Goal: Contribute content: Add original content to the website for others to see

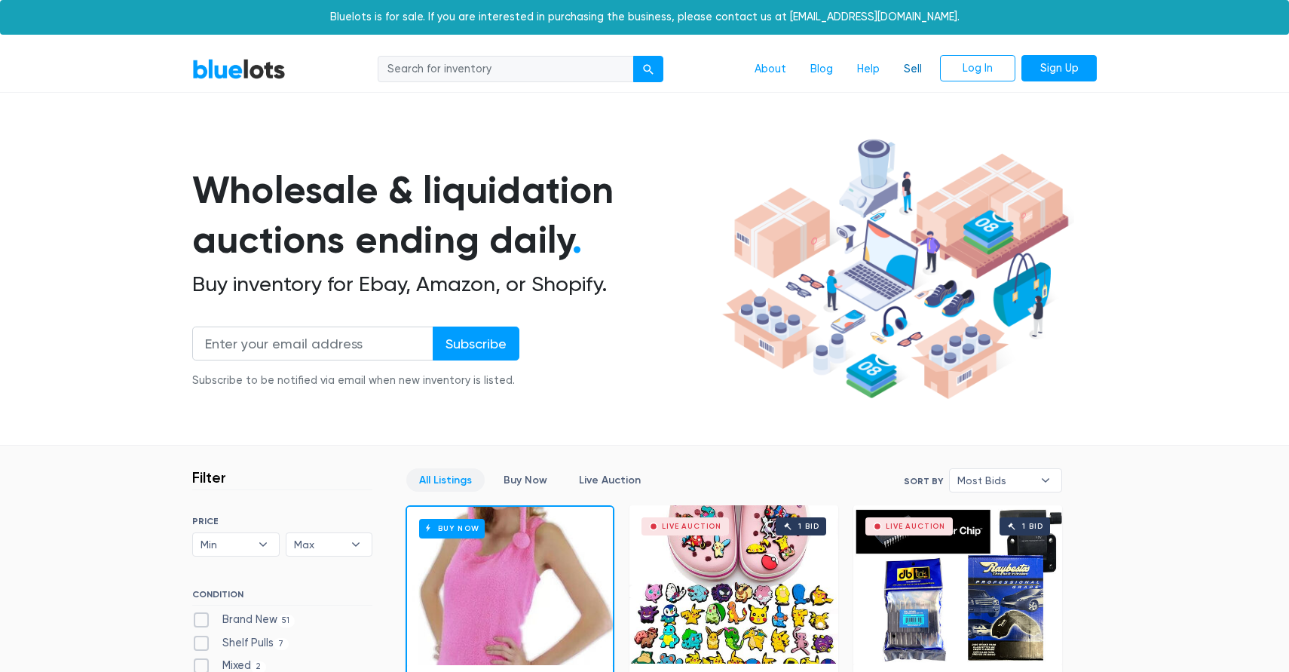
click at [910, 62] on link "Sell" at bounding box center [913, 69] width 42 height 29
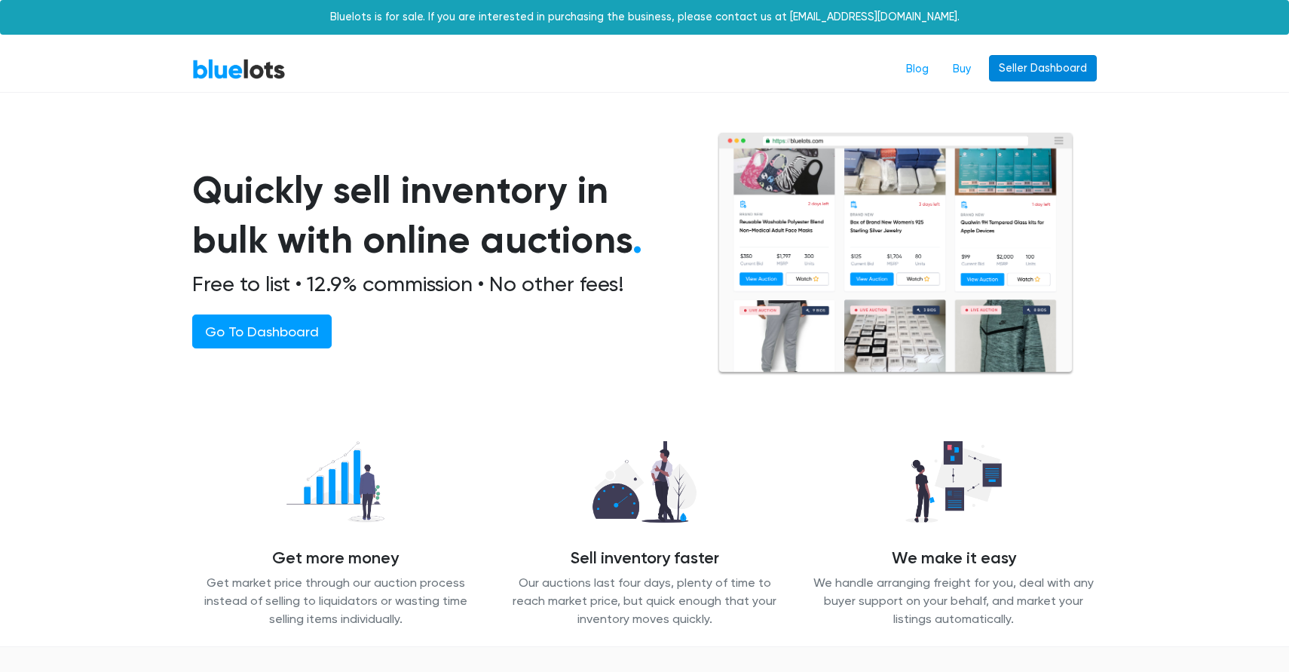
click at [1027, 61] on link "Seller Dashboard" at bounding box center [1043, 68] width 108 height 27
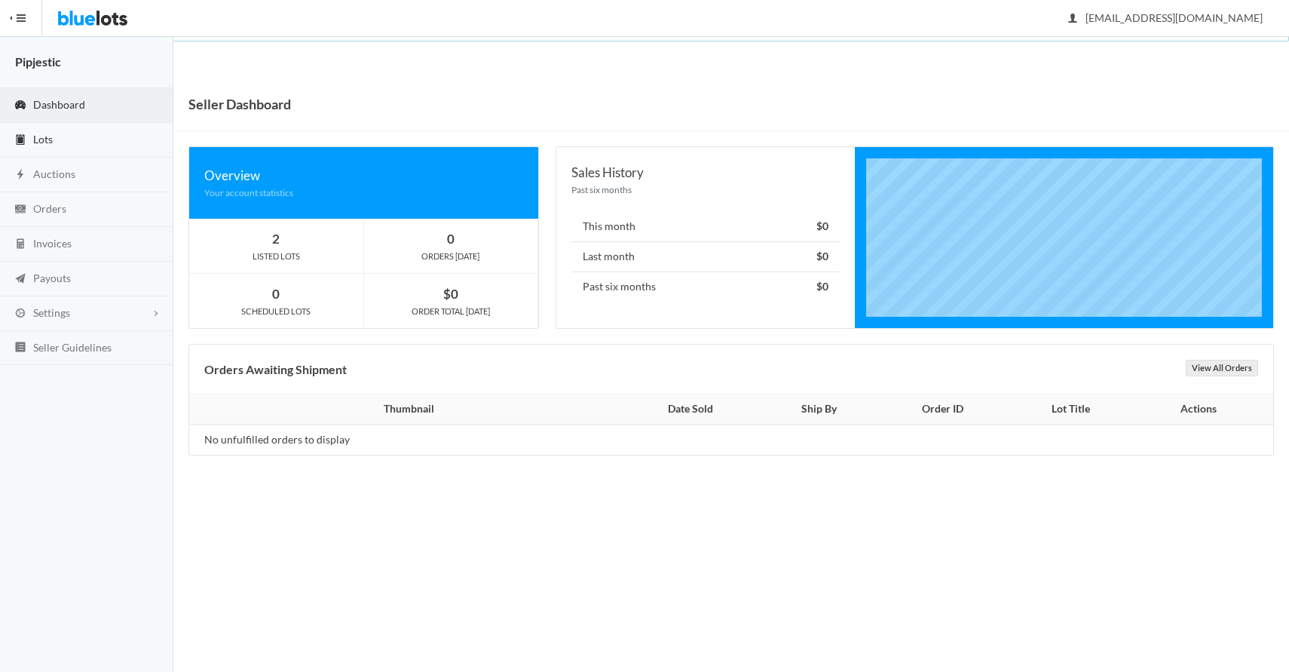
click at [80, 133] on link "Lots" at bounding box center [86, 140] width 173 height 35
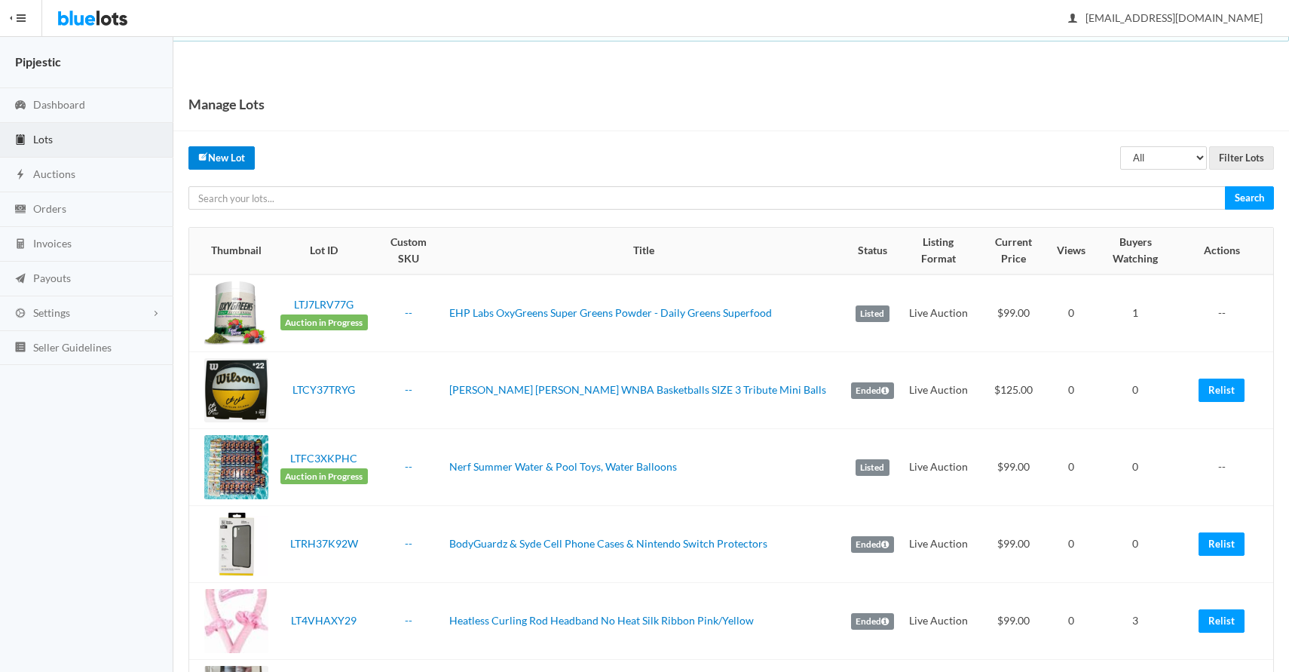
click at [245, 161] on link "New Lot" at bounding box center [221, 157] width 66 height 23
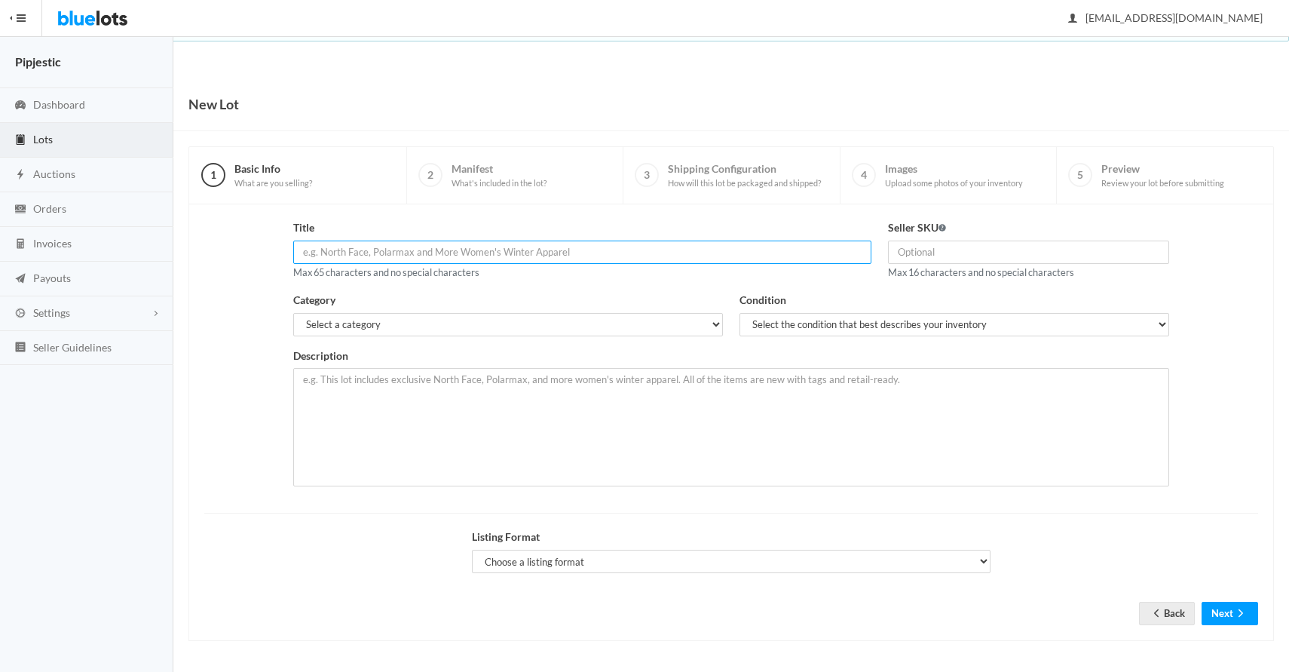
click at [629, 250] on input "text" at bounding box center [582, 251] width 578 height 23
paste input "Apple iPhone SE 2020 - 64GB Black Unlocked - Certified Refurbishe"
drag, startPoint x: 576, startPoint y: 253, endPoint x: 685, endPoint y: 255, distance: 109.3
click at [685, 255] on input "Apple iPhone SE 2020 - 64GB Black Unlocked - Certified Refurbishe" at bounding box center [582, 251] width 578 height 23
type input "Apple iPhone SE 2020 - 64GB Black Unlocked - Certified Refurb"
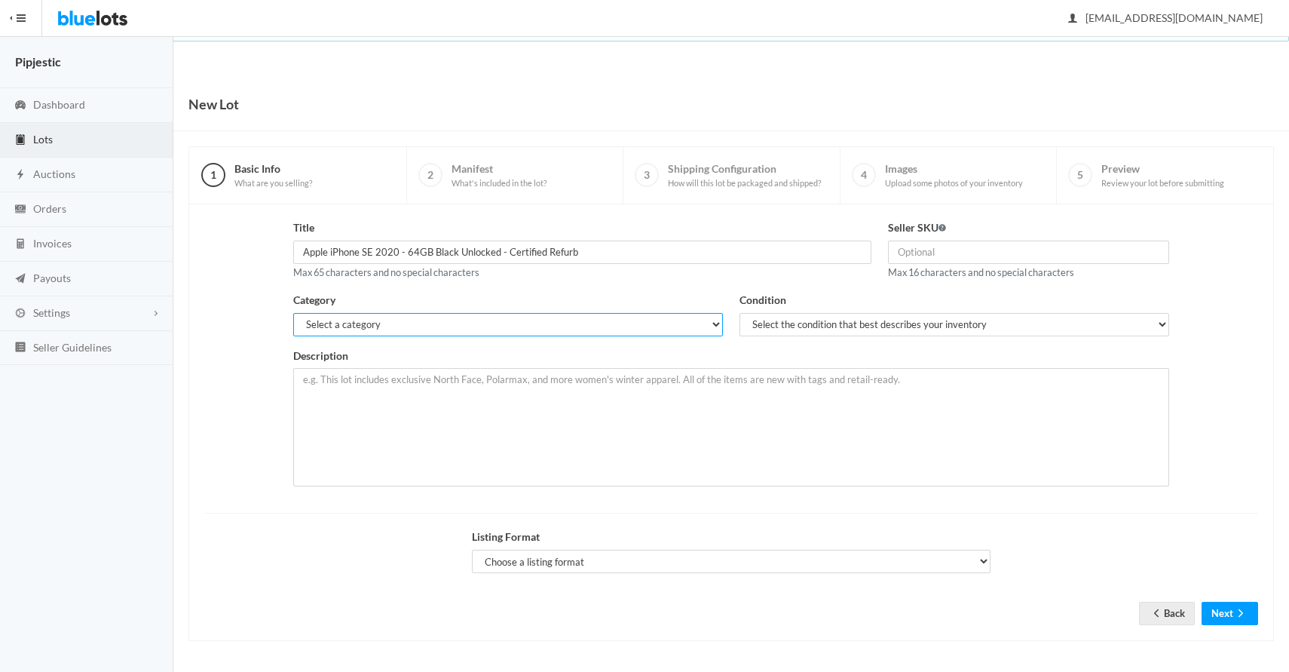
click at [599, 331] on select "Select a category Electronics Clothing, Shoes & Accessories Appliances Home & G…" at bounding box center [508, 324] width 430 height 23
select select "1"
click at [770, 317] on select "Select the condition that best describes your inventory Brand New Shelf Pulls C…" at bounding box center [955, 324] width 430 height 23
select select "6"
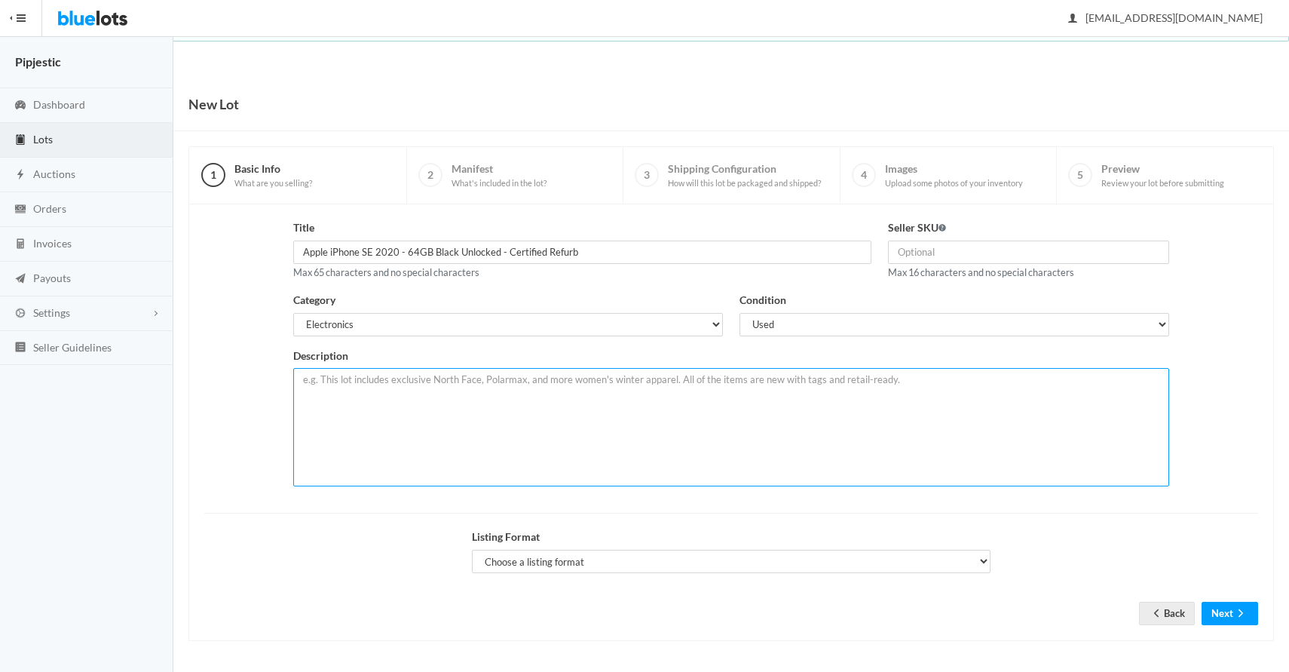
click at [694, 411] on textarea at bounding box center [730, 427] width 875 height 118
type textarea "iPhone SE 2020 64 GB Certified Refurbished by Target (where I bought them from)…"
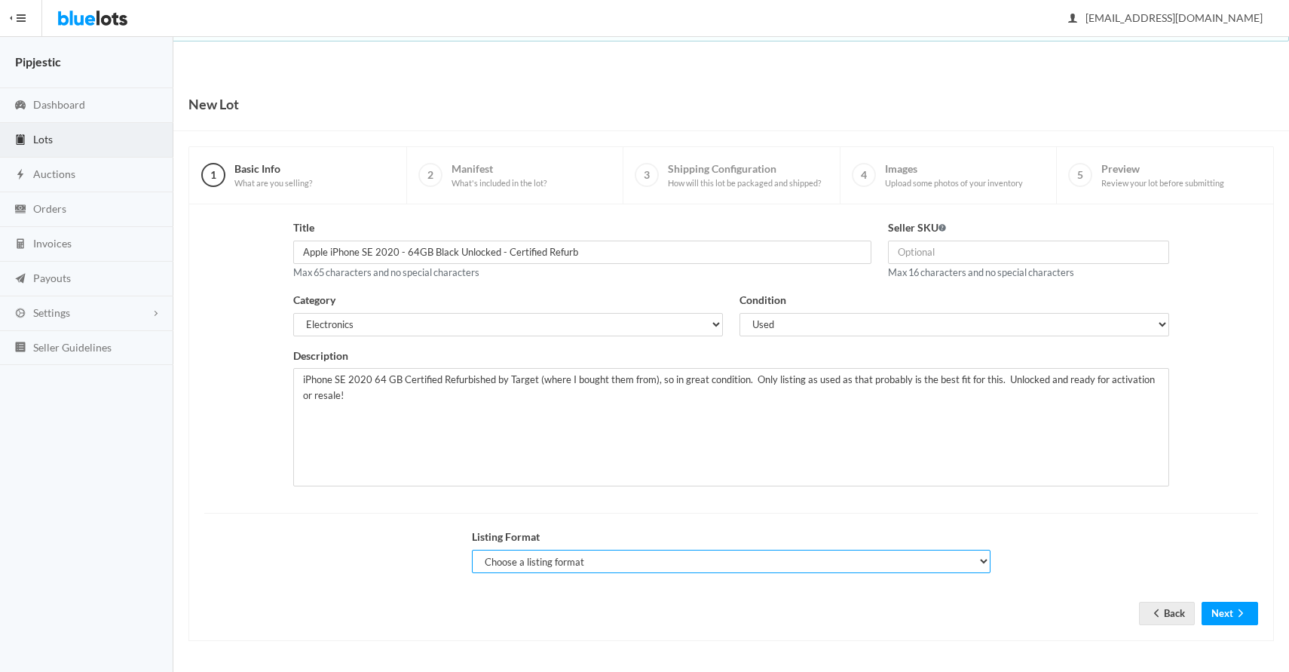
click at [765, 560] on select "Choose a listing format Auction Buy Now" at bounding box center [731, 561] width 519 height 23
select select "false"
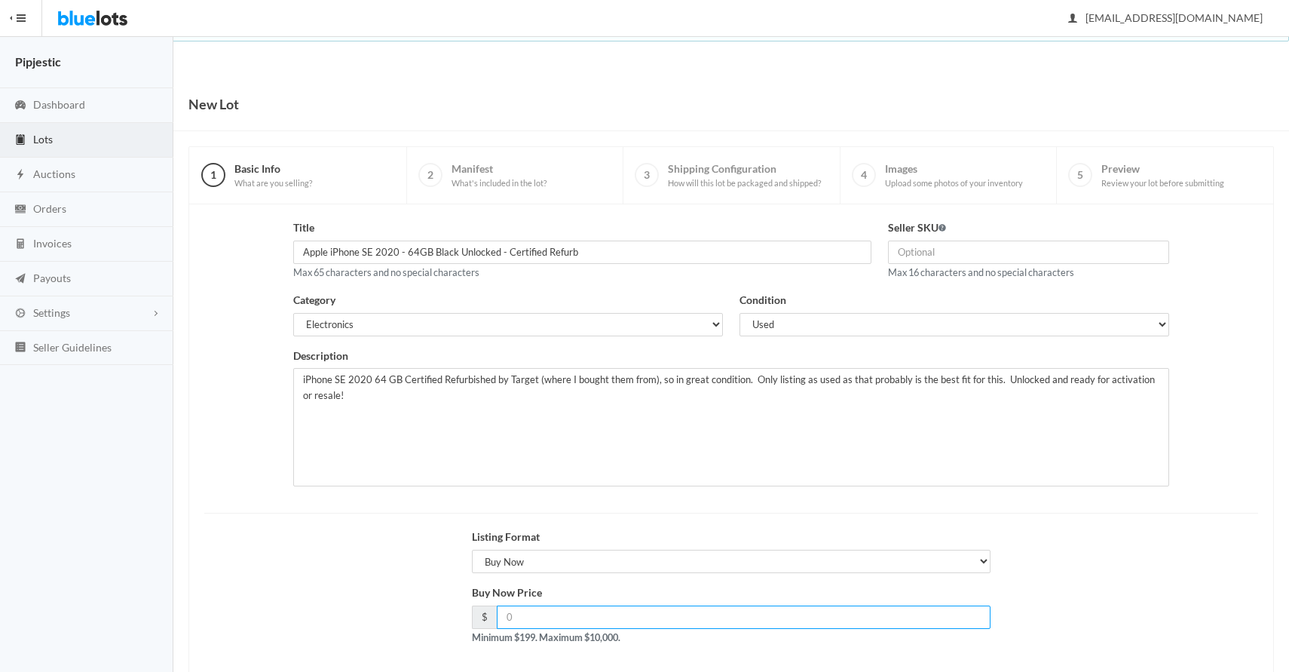
click at [760, 609] on input "number" at bounding box center [744, 616] width 494 height 23
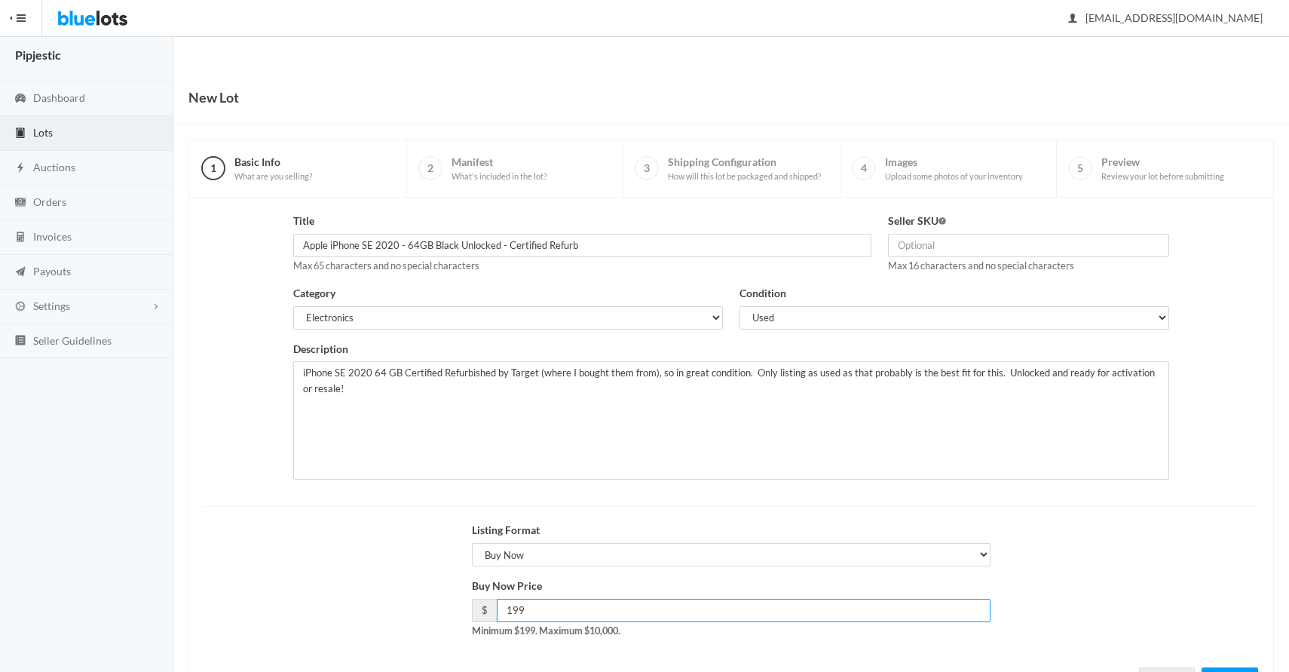
scroll to position [72, 0]
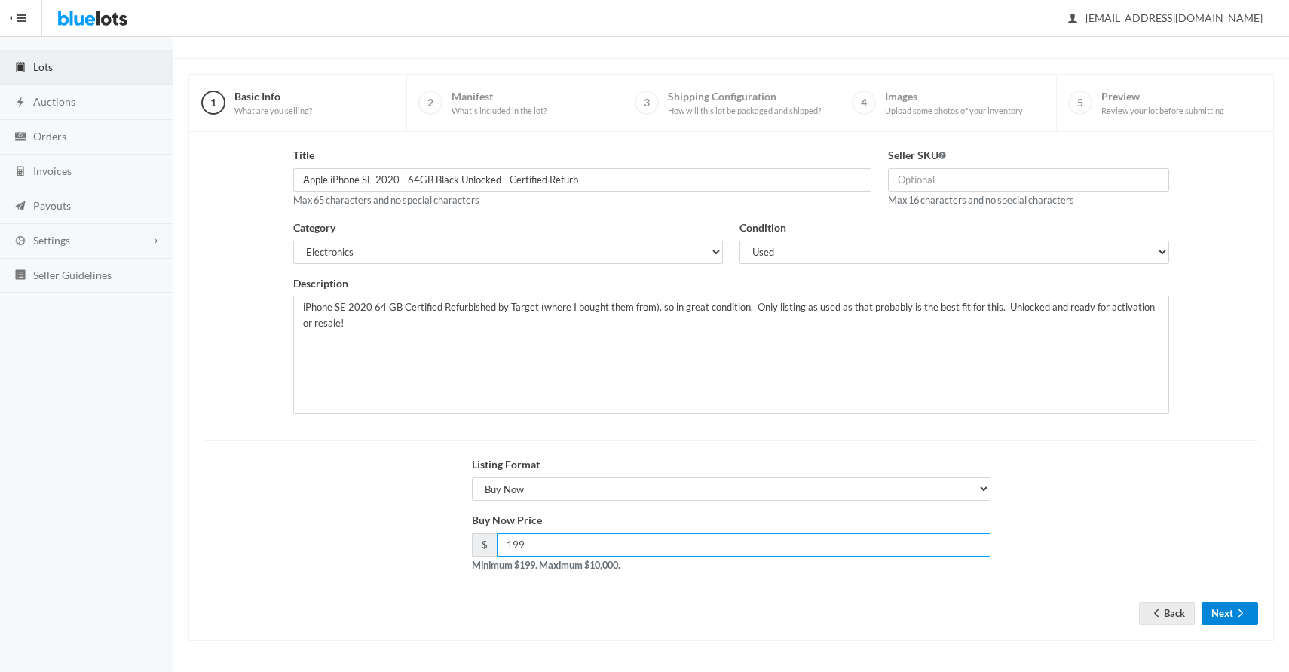
type input "199"
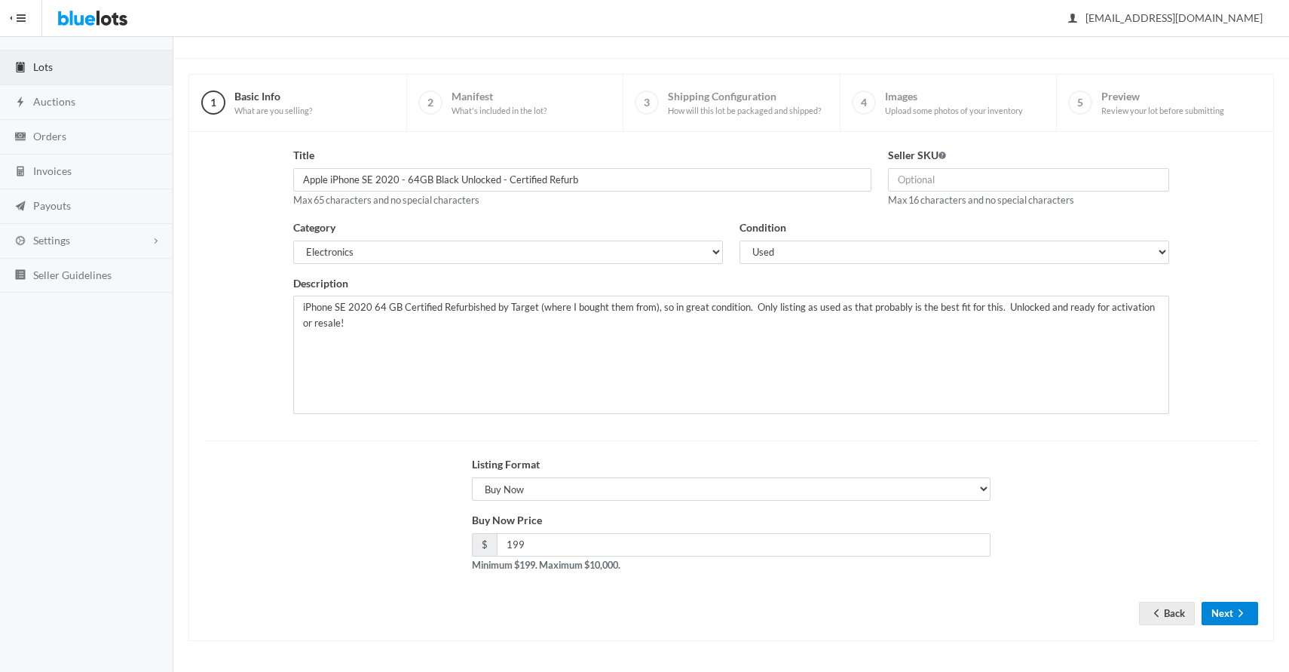
click at [1219, 605] on button "Next" at bounding box center [1230, 613] width 57 height 23
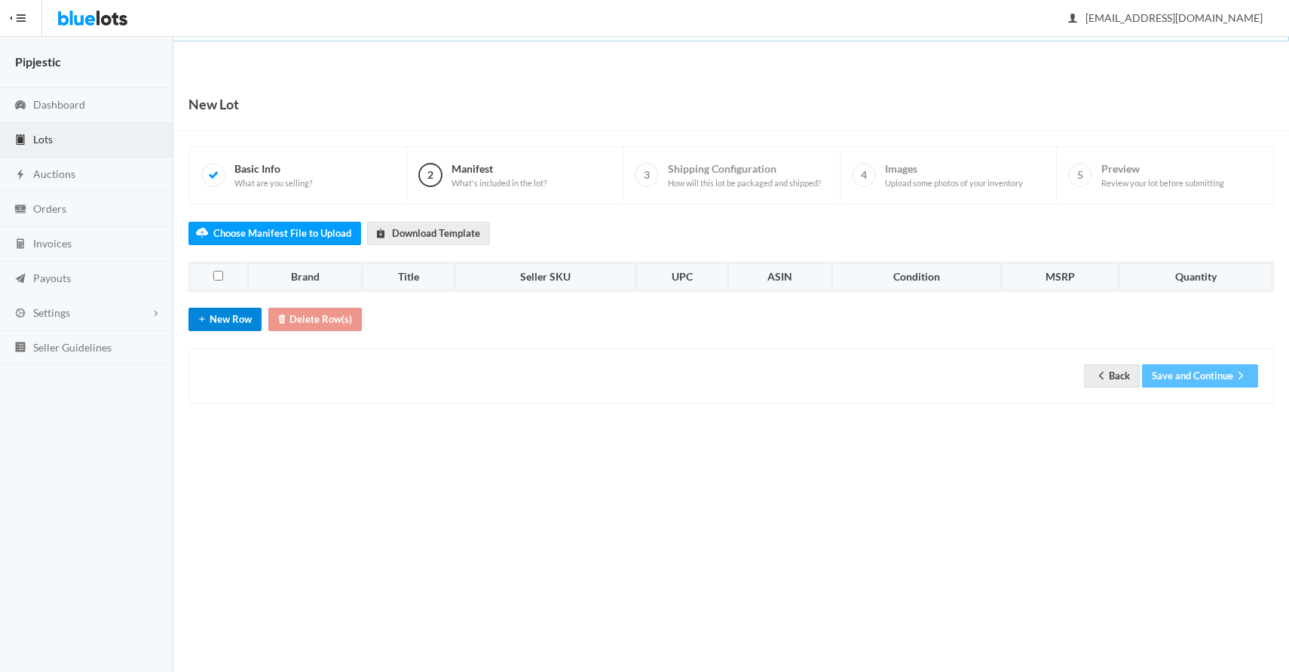
click at [234, 317] on button "New Row" at bounding box center [224, 319] width 73 height 23
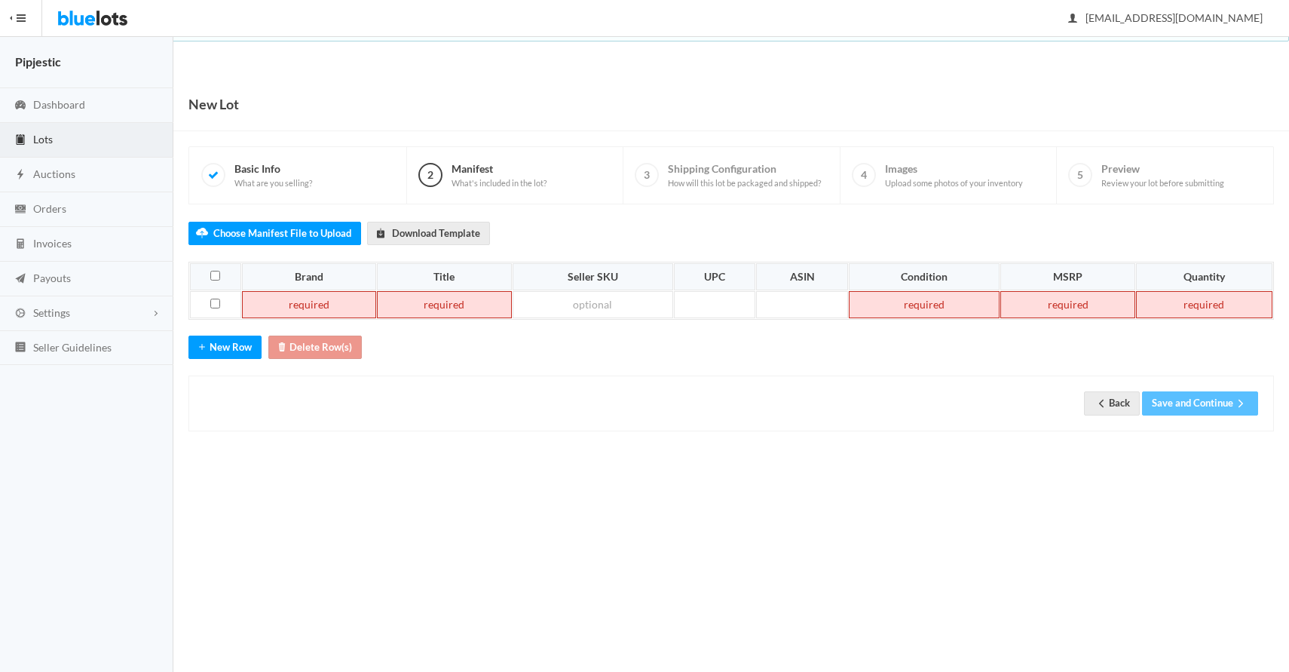
click at [311, 309] on td at bounding box center [309, 304] width 135 height 27
paste td
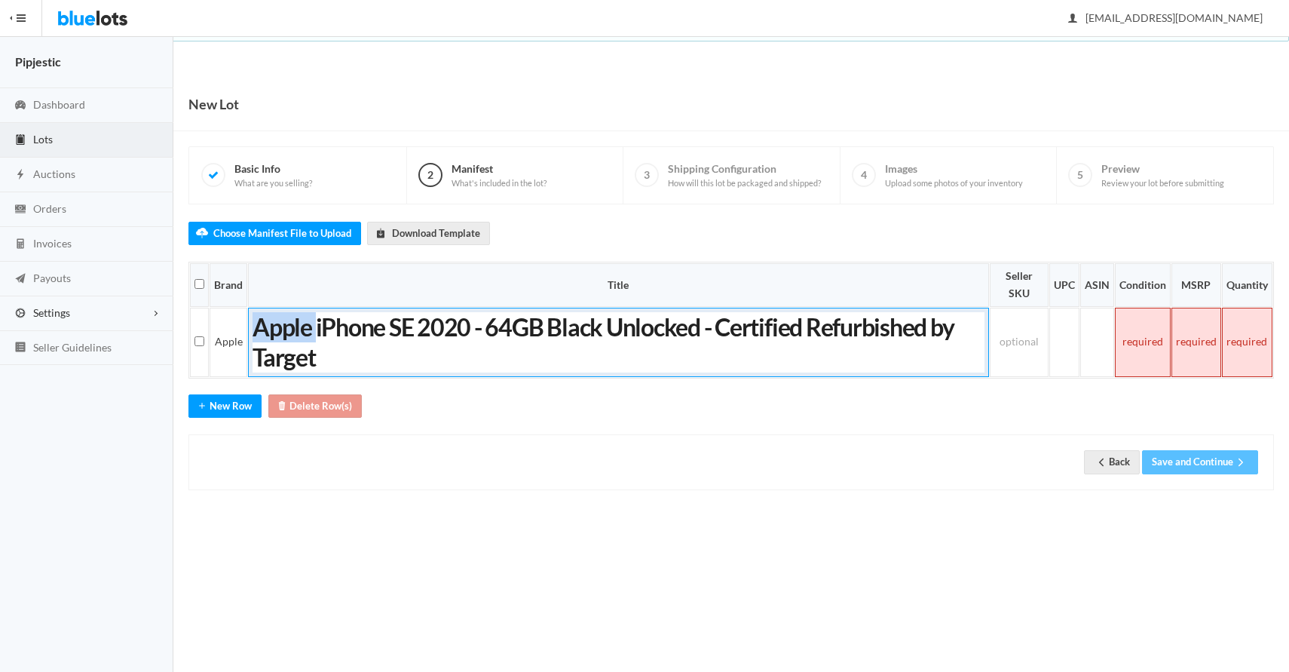
drag, startPoint x: 314, startPoint y: 331, endPoint x: 136, endPoint y: 304, distance: 180.0
click at [137, 304] on body "Bluelots is for sale. If you are interested in purchasing the business, please …" at bounding box center [644, 336] width 1289 height 672
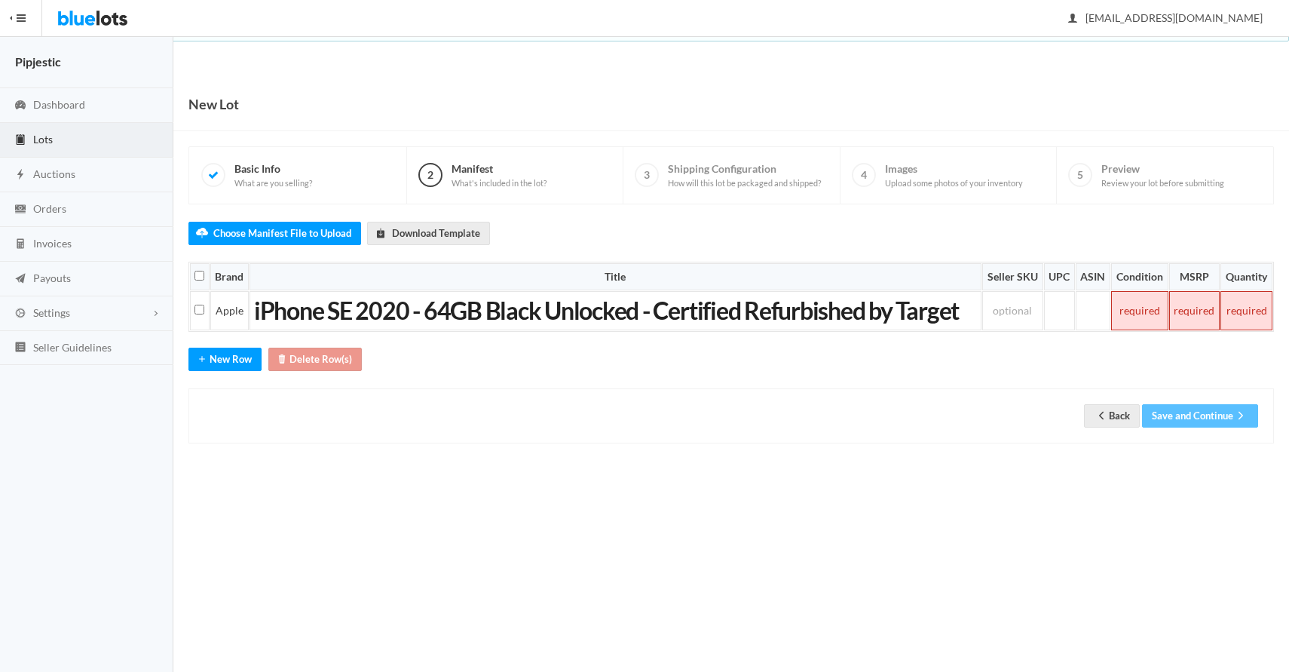
click at [1127, 315] on td at bounding box center [1139, 310] width 57 height 39
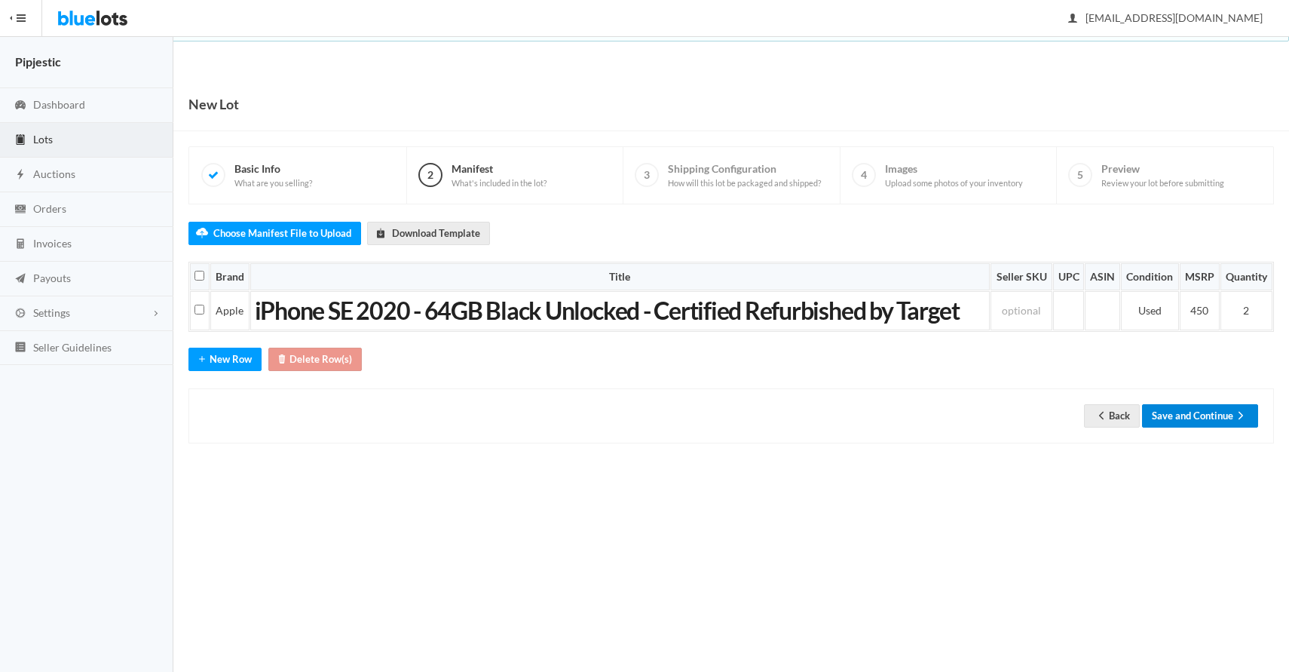
click at [1202, 414] on button "Save and Continue" at bounding box center [1200, 415] width 116 height 23
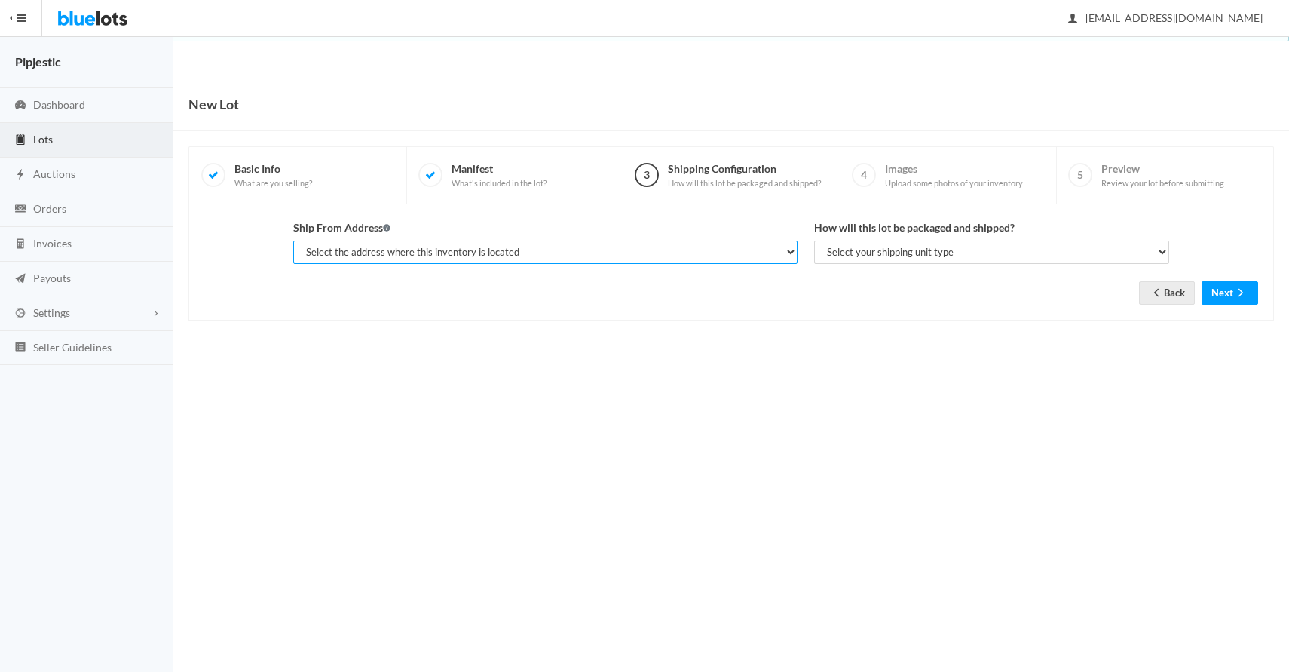
click at [600, 253] on select "Select the address where this inventory is located [PERSON_NAME], [GEOGRAPHIC_D…" at bounding box center [545, 251] width 504 height 23
select select "7683"
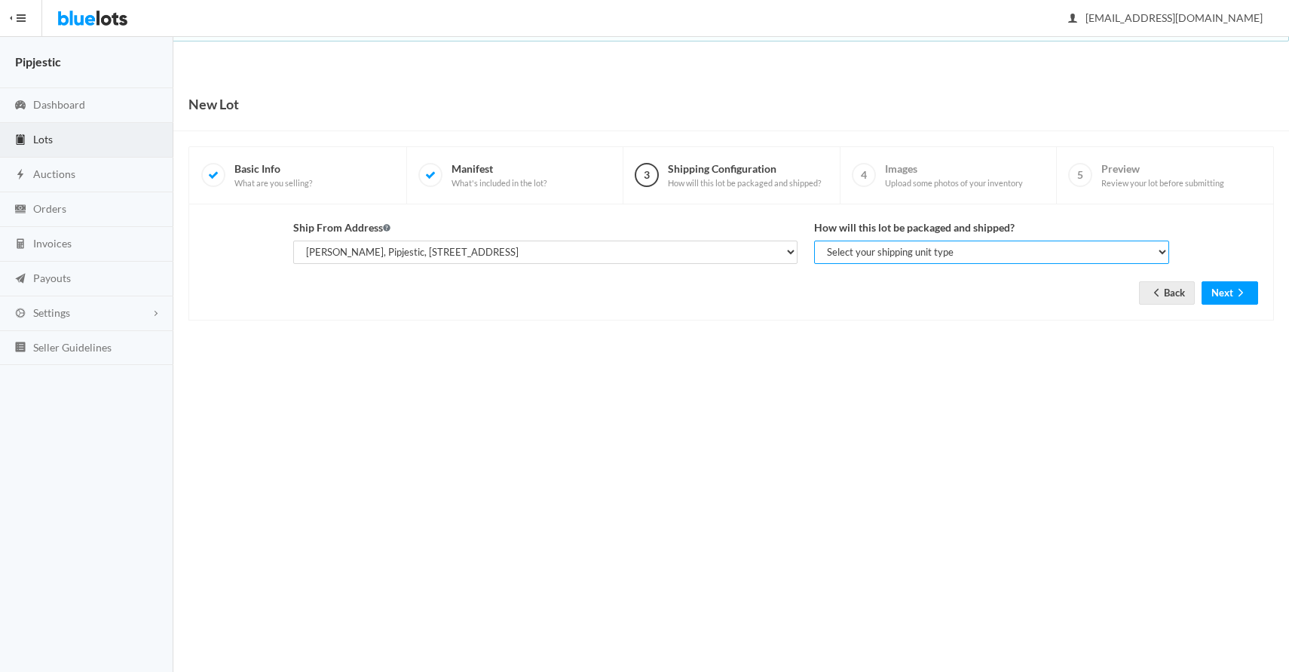
click at [947, 243] on select "Select your shipping unit type Parcel Pallet Truckload" at bounding box center [991, 251] width 355 height 23
select select "parcel"
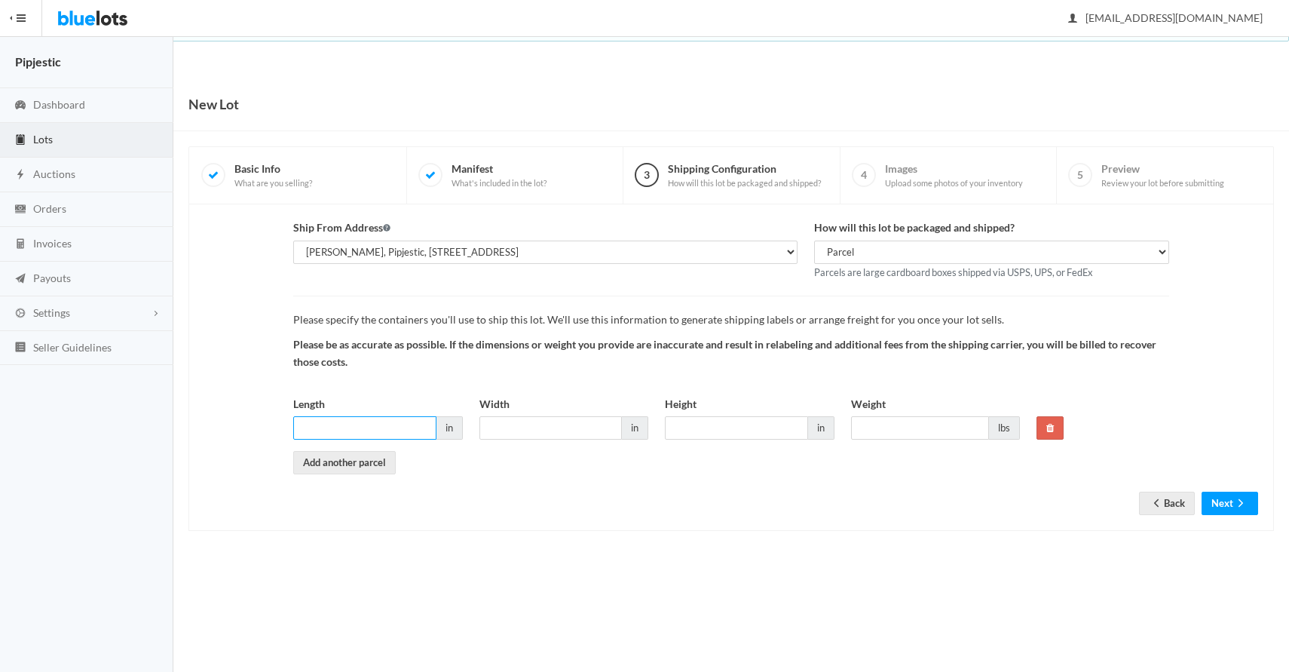
click at [396, 426] on input "Length" at bounding box center [364, 427] width 143 height 23
type input "10"
type input "8"
type input "2"
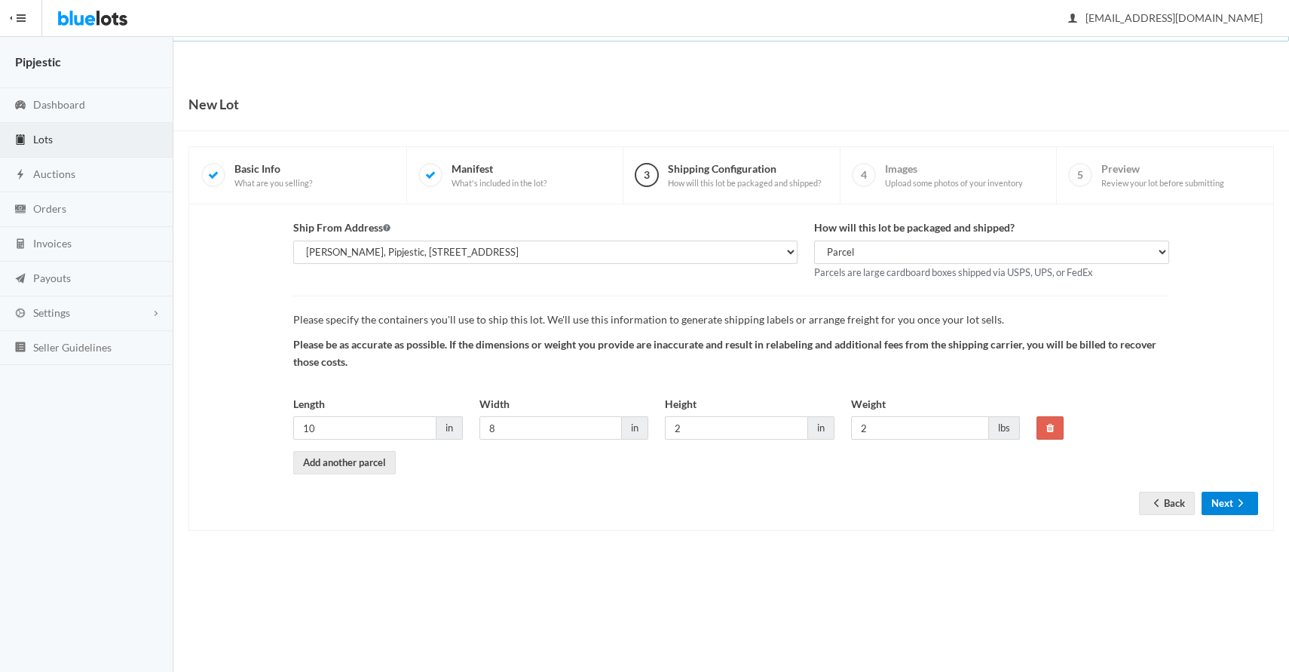
click at [1235, 505] on icon "arrow forward" at bounding box center [1240, 503] width 15 height 12
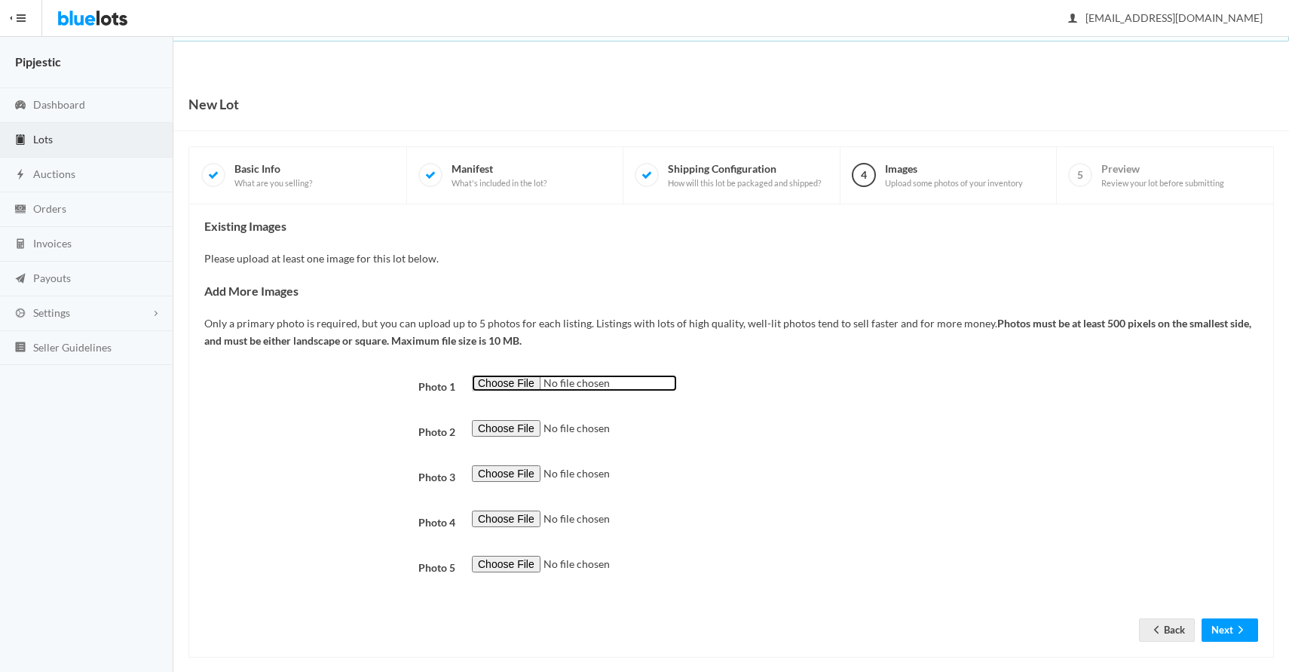
click at [498, 387] on input "file" at bounding box center [574, 383] width 205 height 17
type input "C:\fakepath\download (63).png"
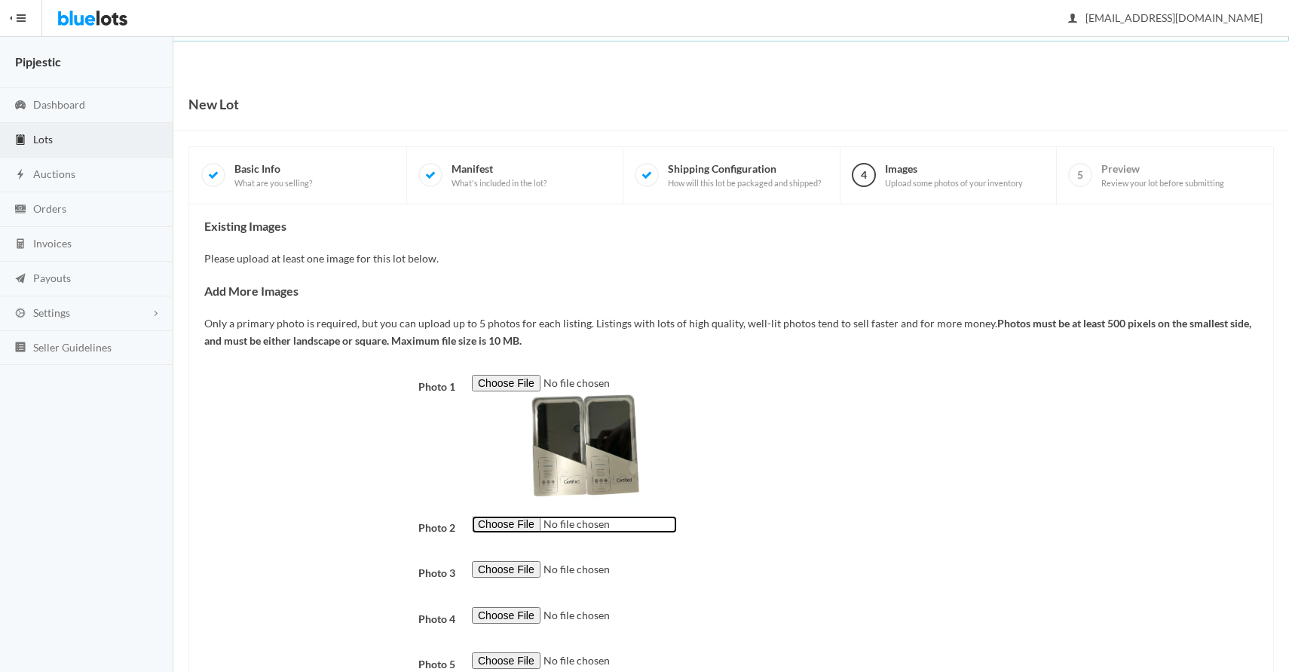
click at [520, 528] on input "file" at bounding box center [574, 524] width 205 height 17
type input "C:\fakepath\download (64).png"
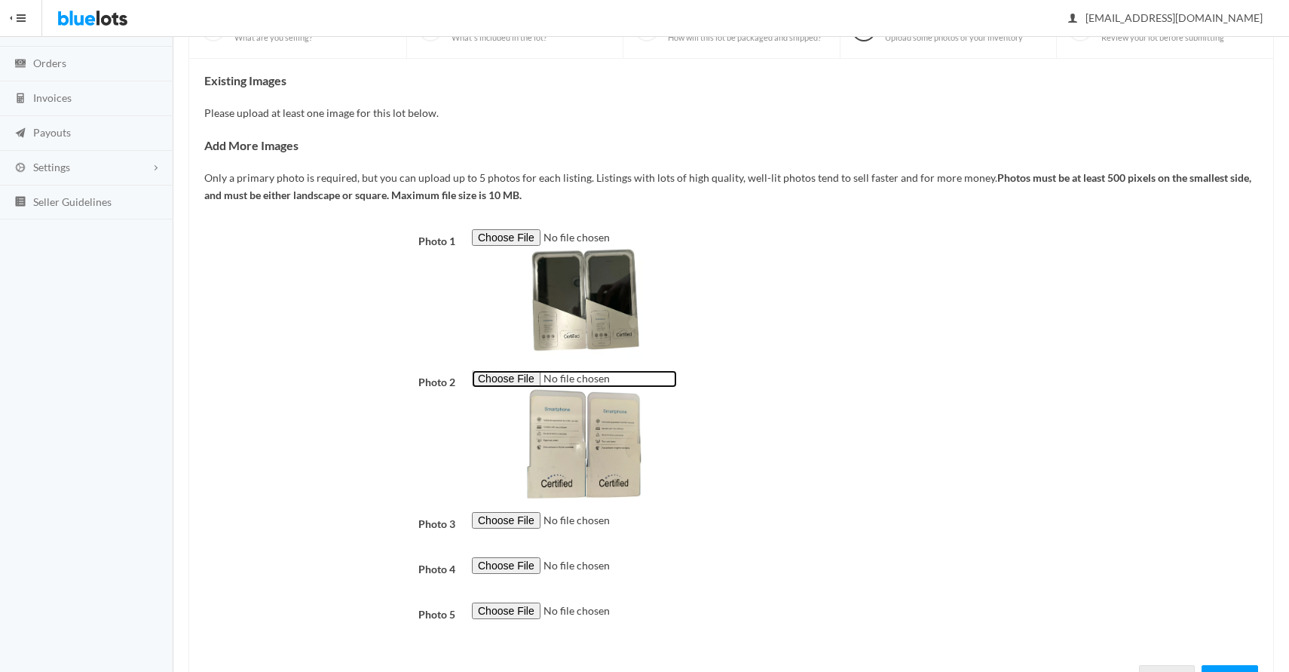
scroll to position [145, 0]
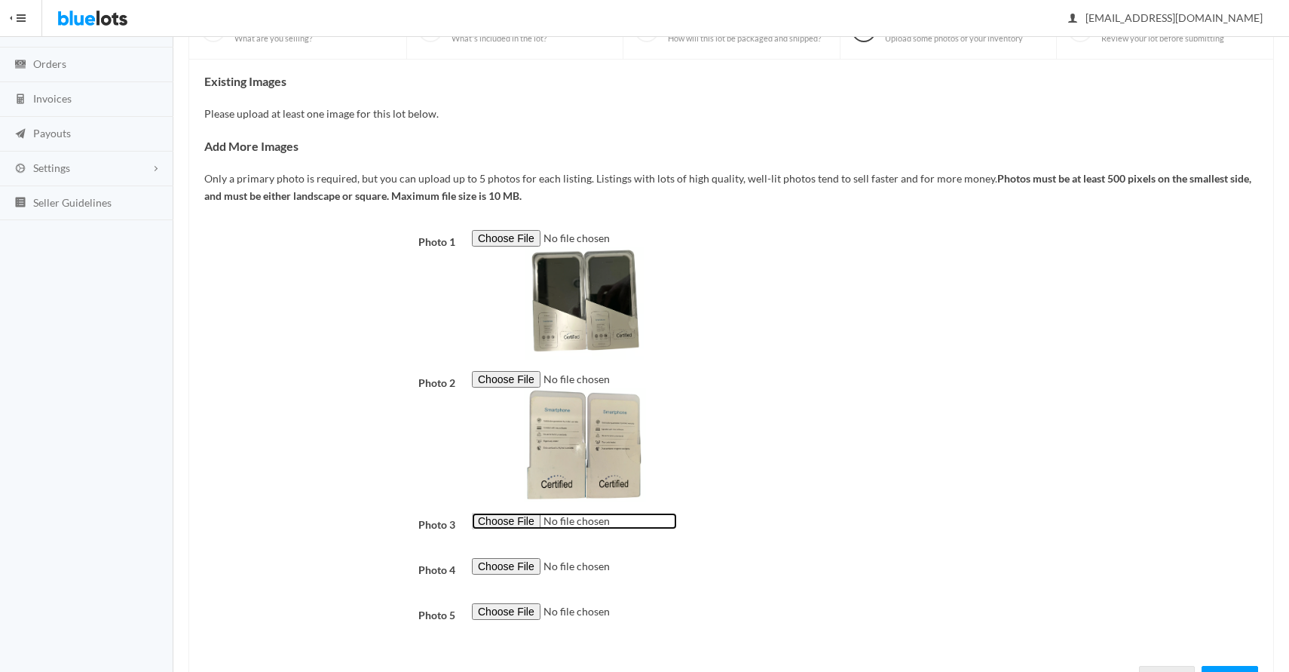
click at [524, 522] on input "file" at bounding box center [574, 521] width 205 height 17
type input "C:\fakepath\download (65).png"
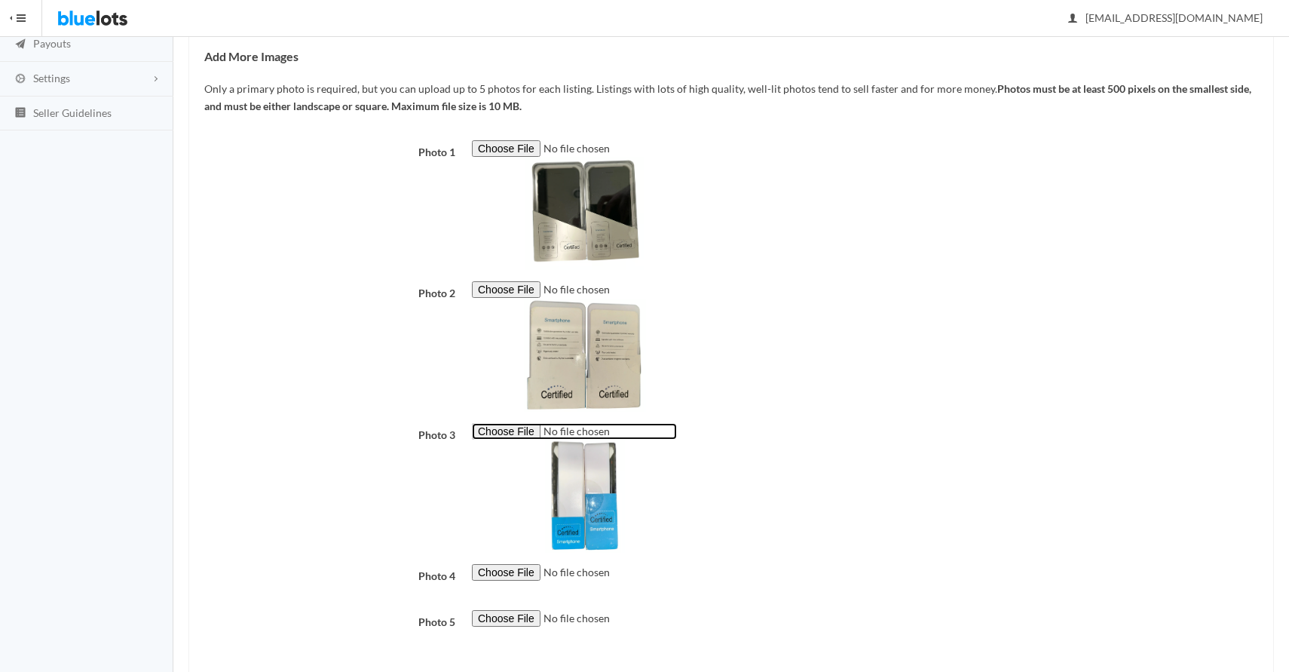
scroll to position [286, 0]
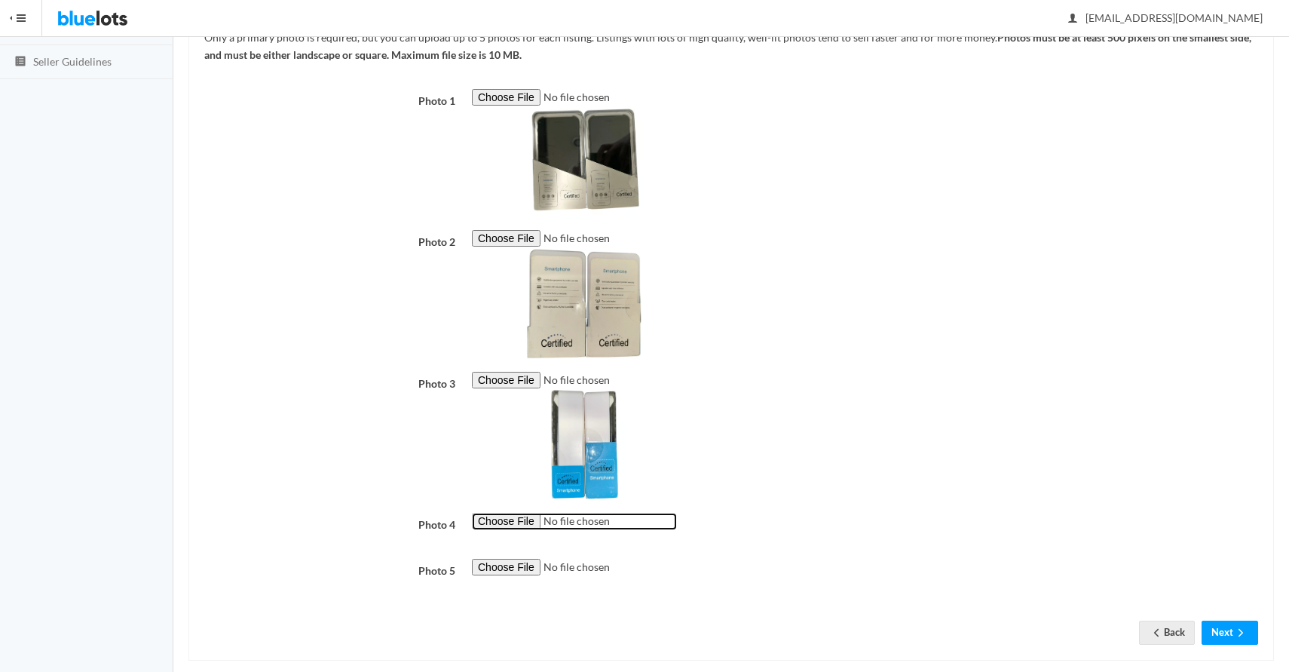
click at [502, 516] on input "file" at bounding box center [574, 521] width 205 height 17
type input "C:\fakepath\download (66).png"
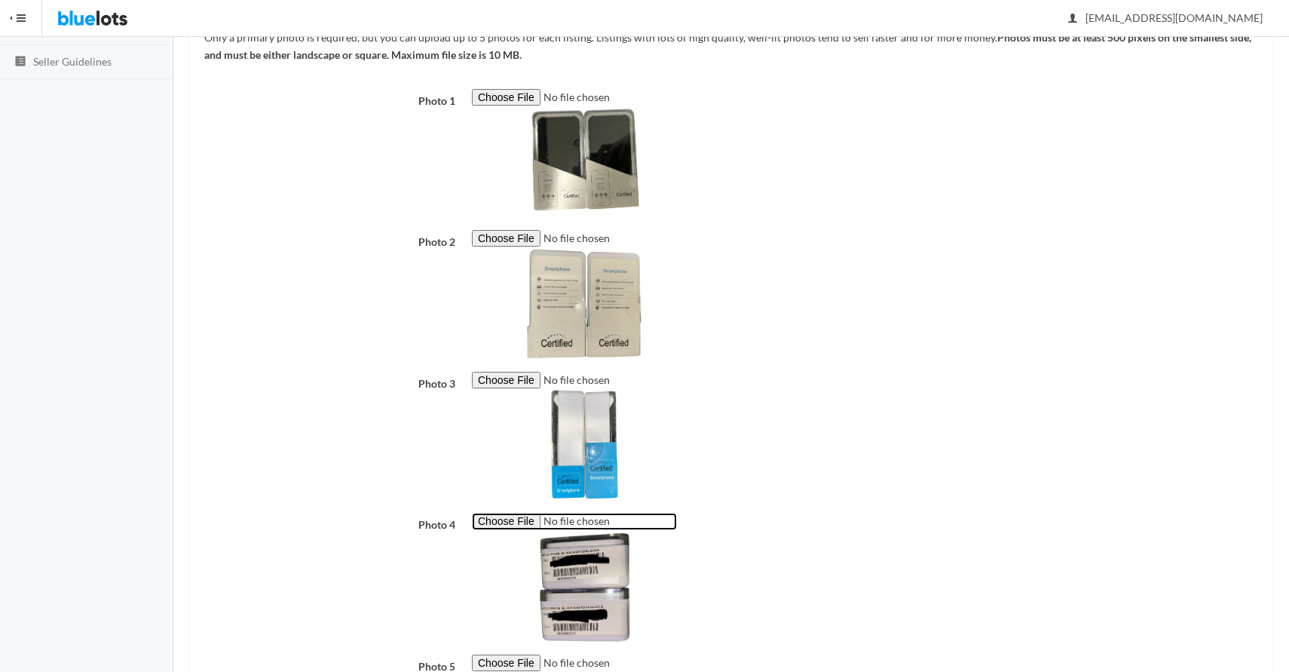
scroll to position [403, 0]
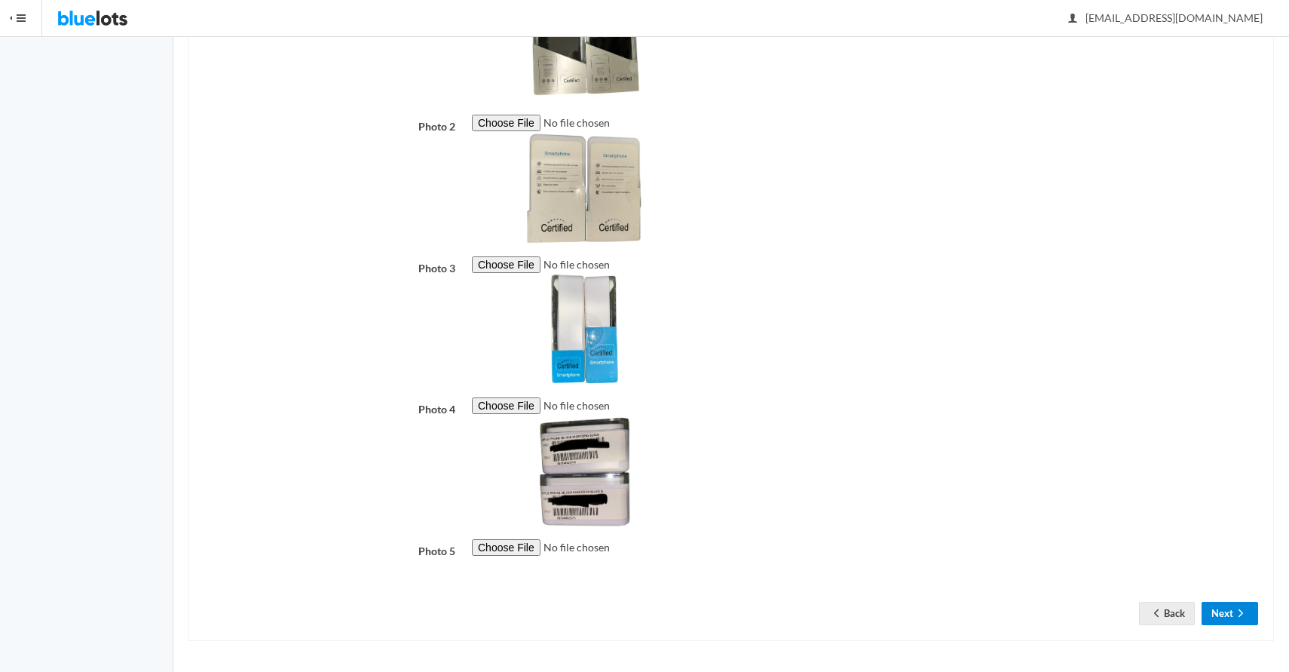
click at [1245, 607] on icon "arrow forward" at bounding box center [1240, 613] width 15 height 12
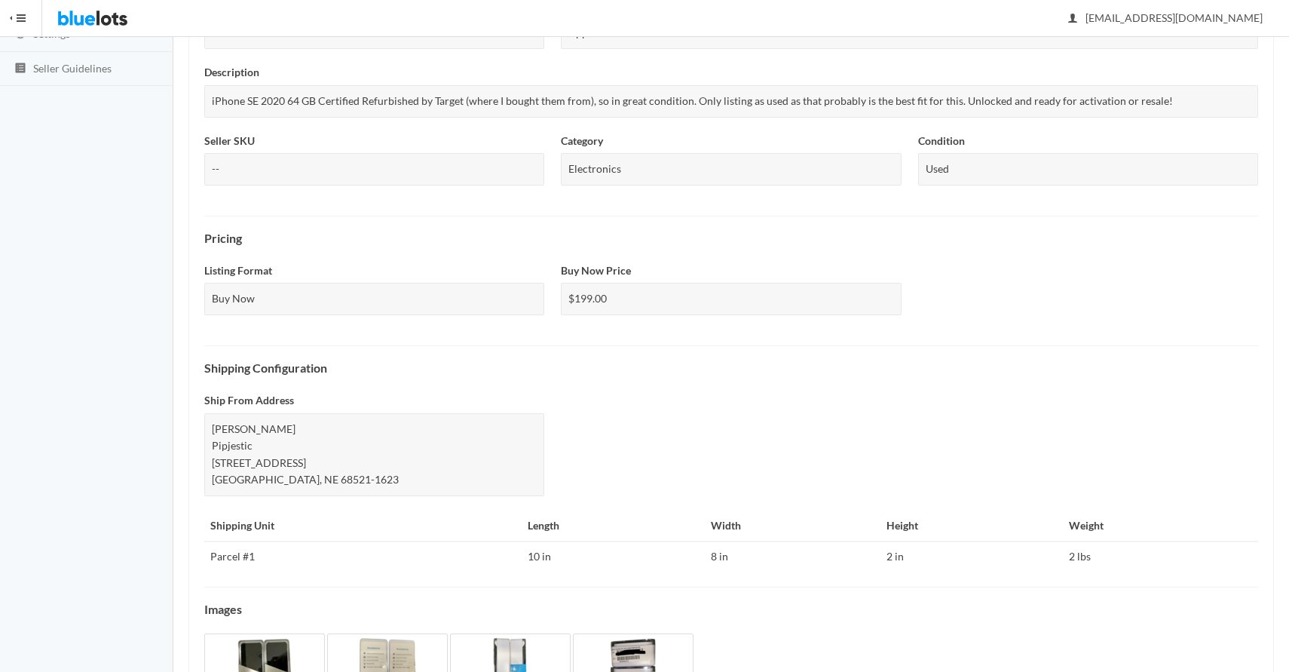
scroll to position [375, 0]
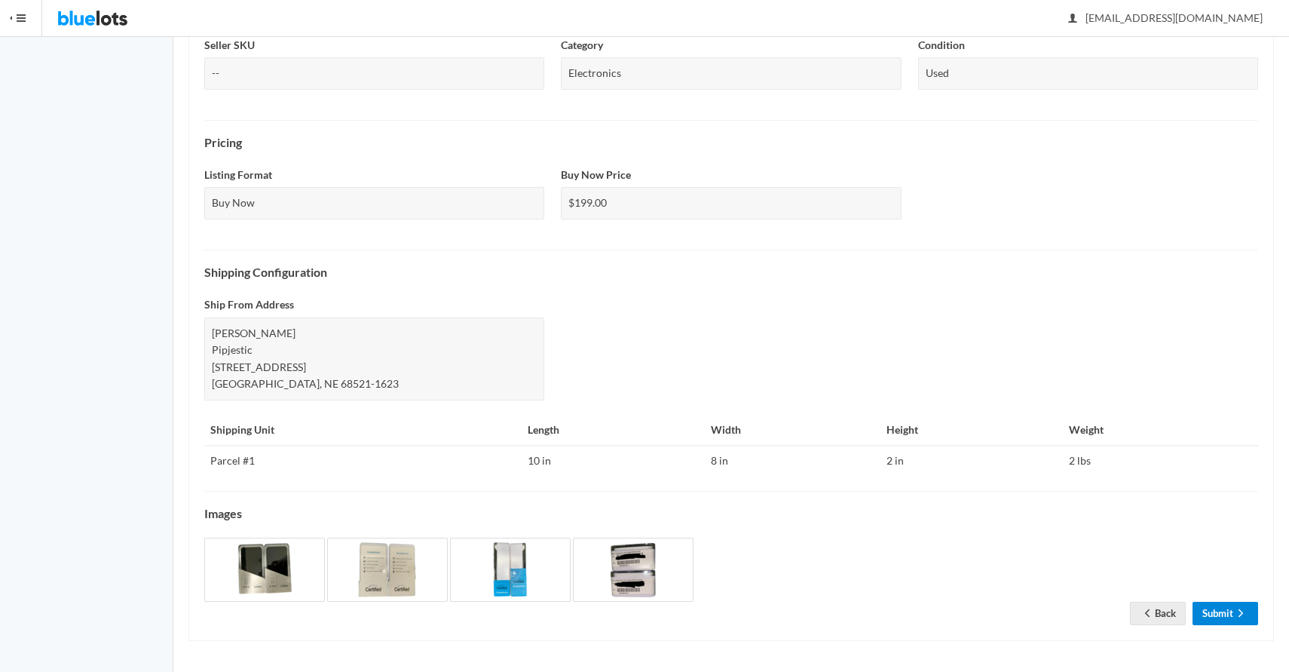
click at [1215, 619] on link "Submit" at bounding box center [1226, 613] width 66 height 23
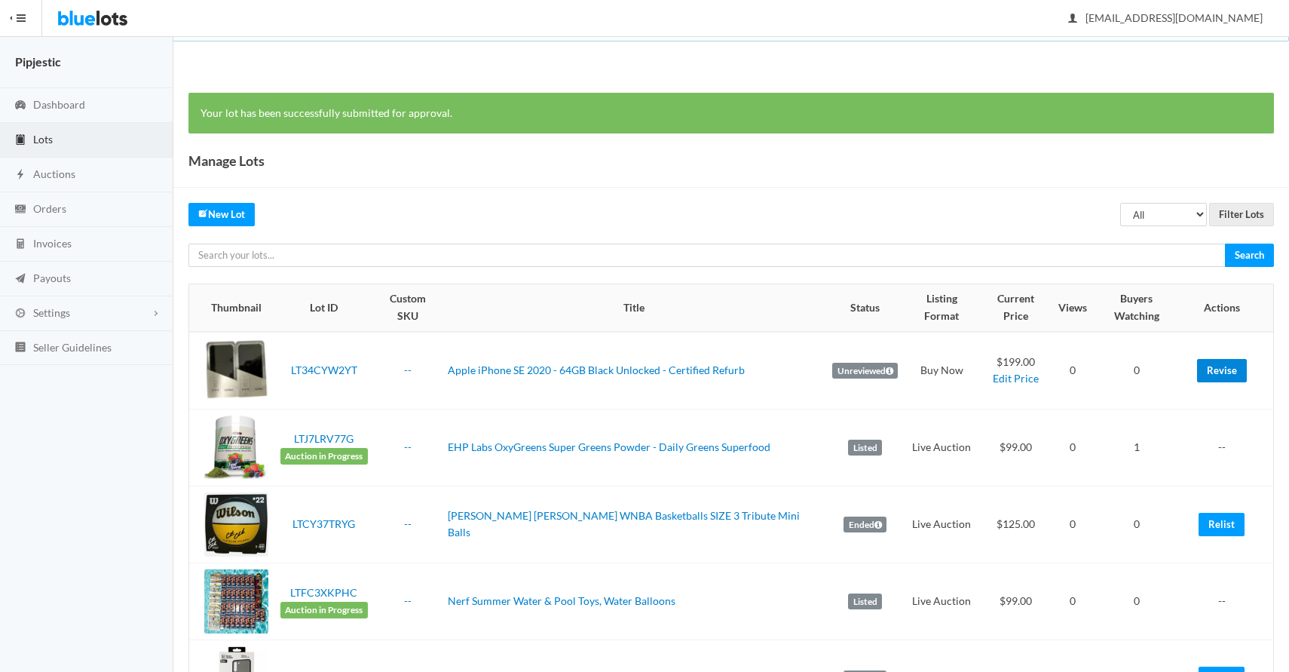
click at [1216, 359] on link "Revise" at bounding box center [1222, 370] width 50 height 23
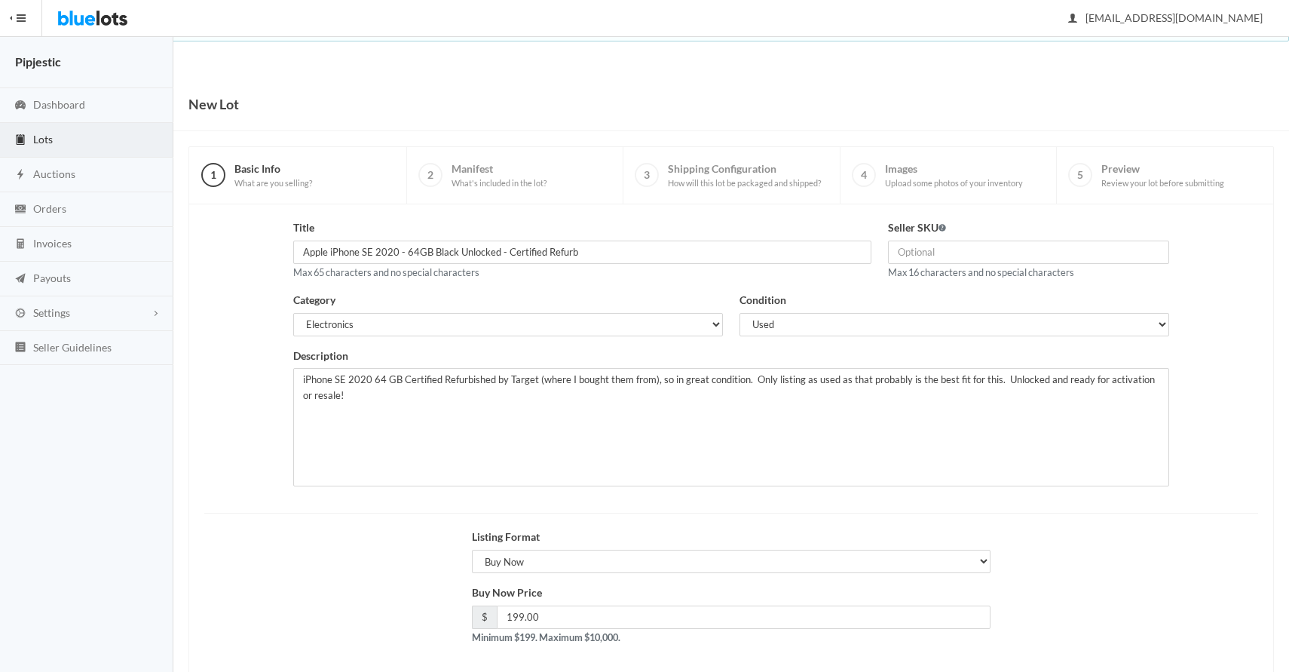
scroll to position [72, 0]
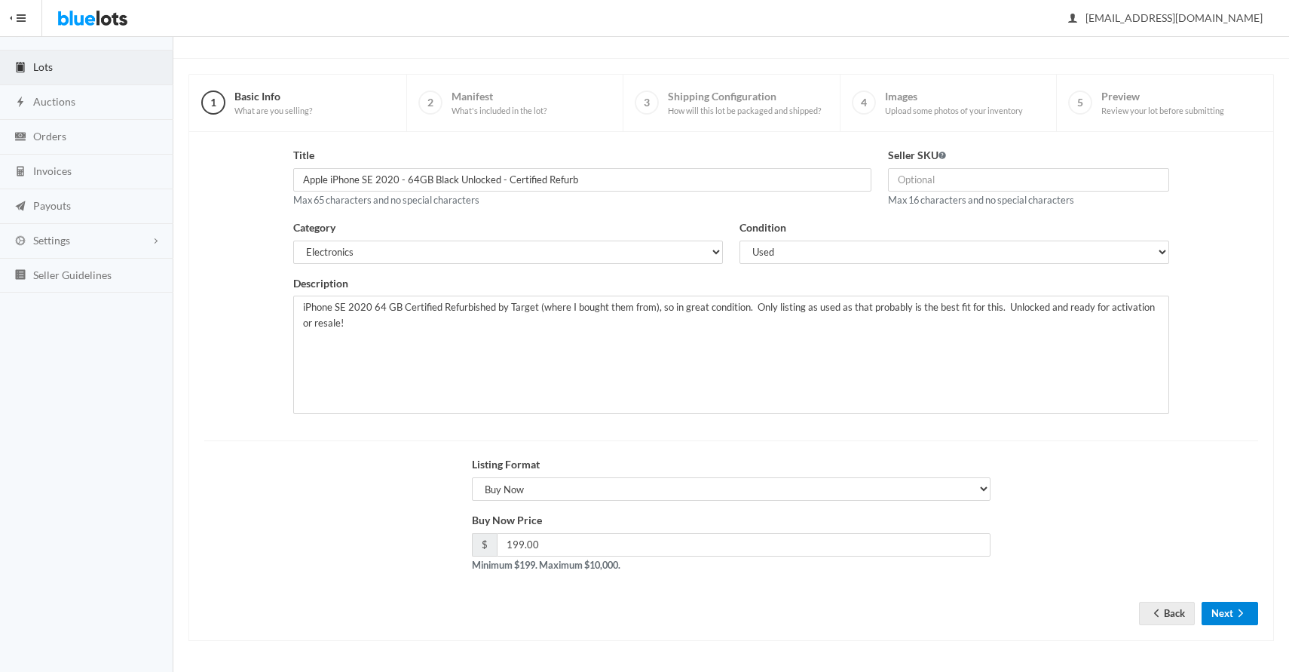
click at [1211, 604] on button "Next" at bounding box center [1230, 613] width 57 height 23
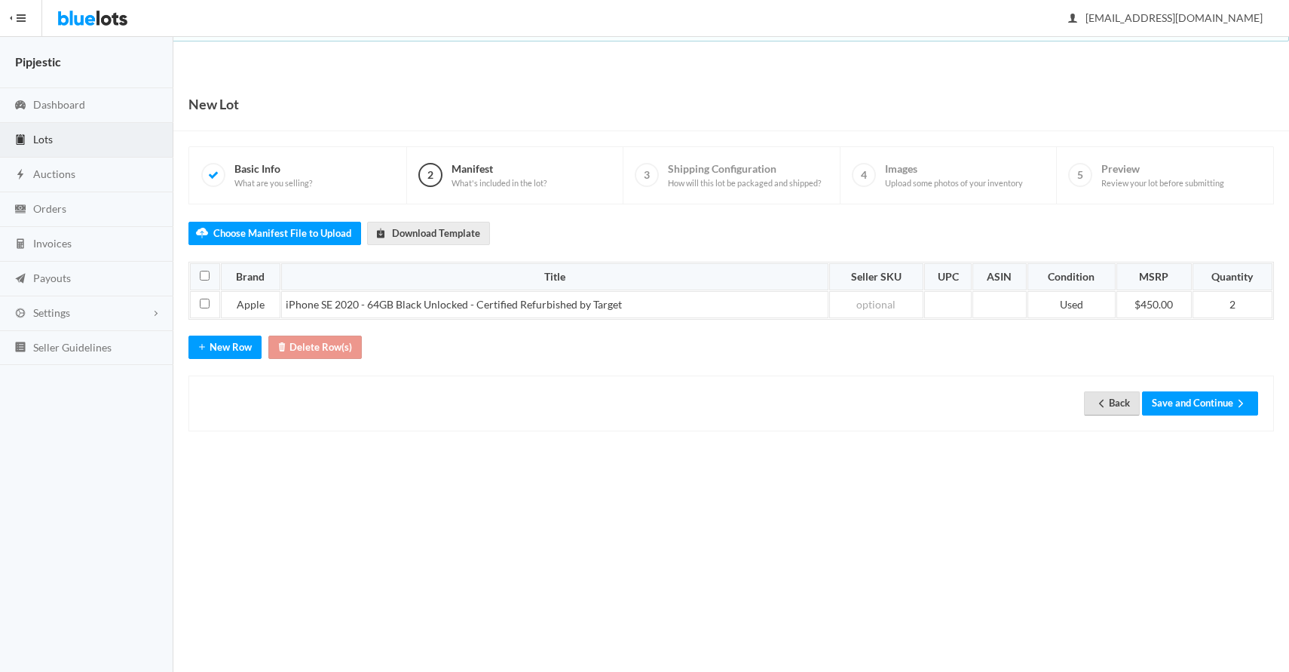
click at [1113, 406] on link "Back" at bounding box center [1112, 402] width 56 height 23
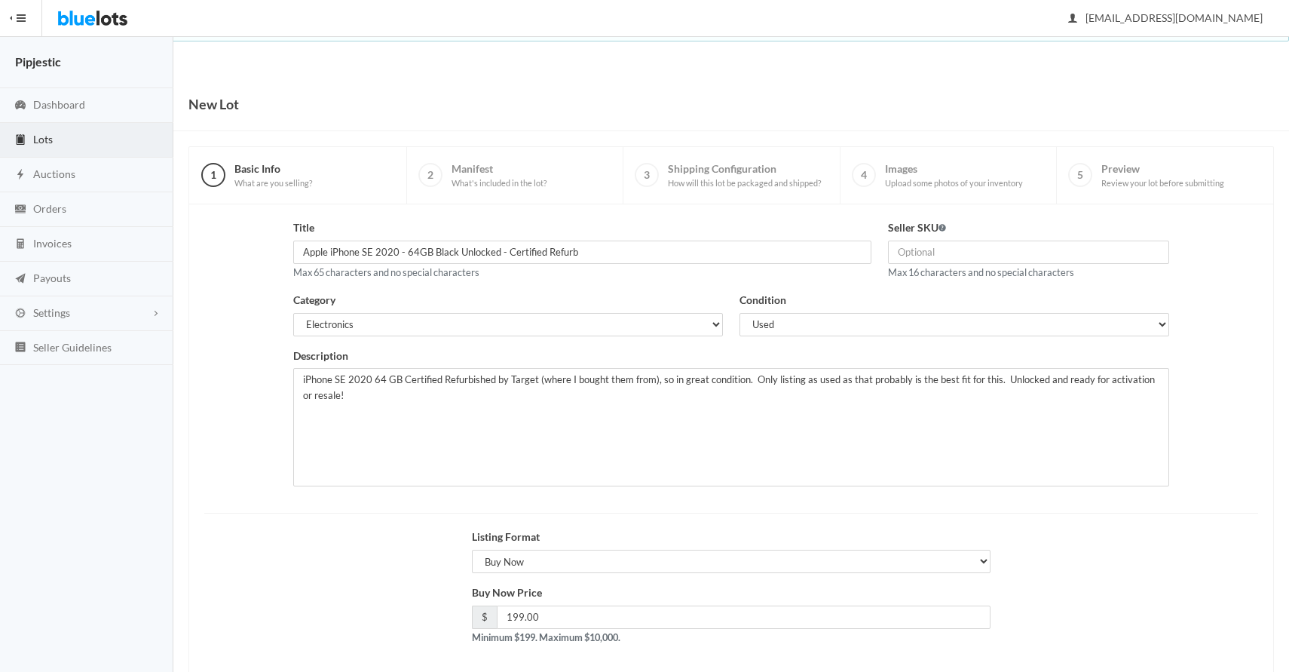
scroll to position [72, 0]
